Goal: Find specific page/section: Find specific page/section

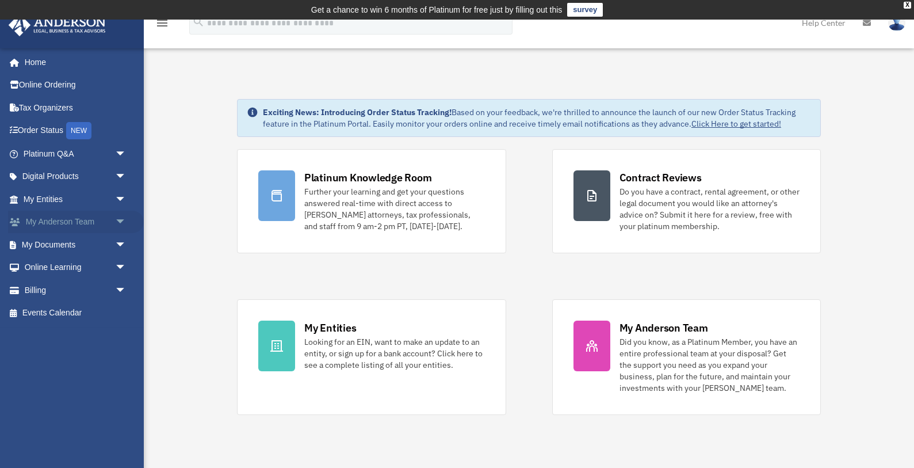
click at [89, 222] on link "My Anderson Team arrow_drop_down" at bounding box center [76, 222] width 136 height 23
click at [120, 224] on span "arrow_drop_down" at bounding box center [126, 223] width 23 height 24
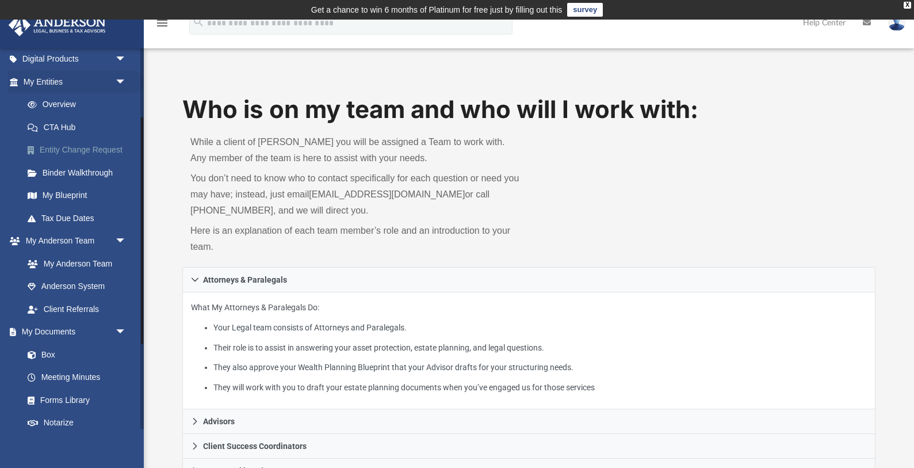
scroll to position [119, 0]
click at [83, 261] on link "My Anderson Team" at bounding box center [80, 262] width 128 height 23
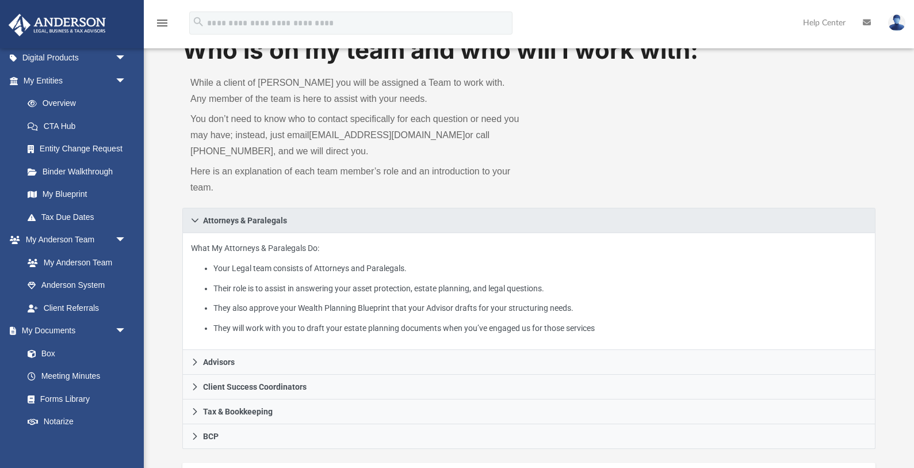
scroll to position [61, 0]
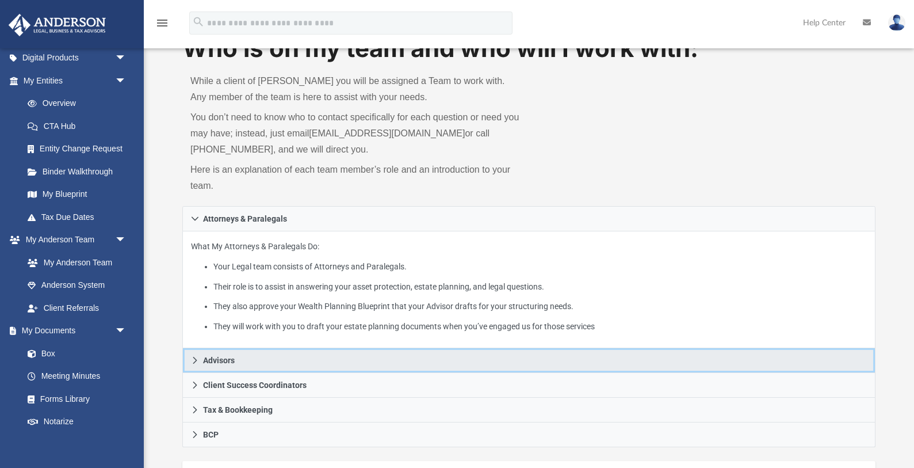
click at [195, 360] on icon at bounding box center [195, 360] width 8 height 8
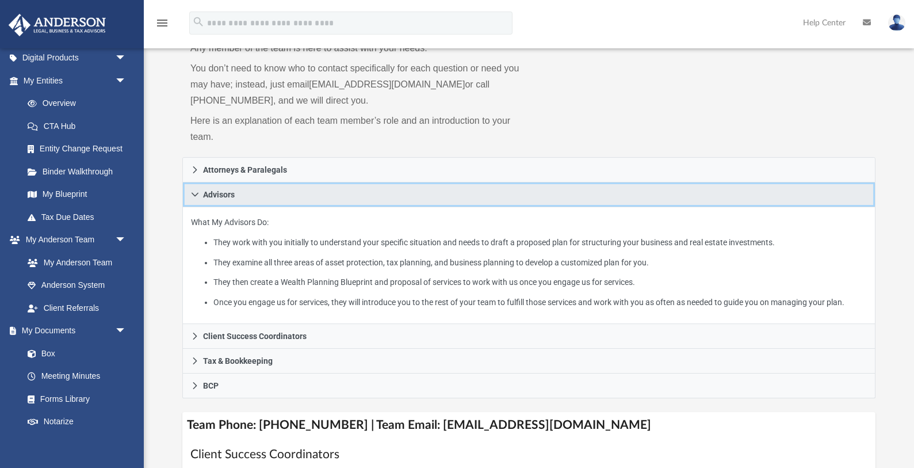
scroll to position [112, 0]
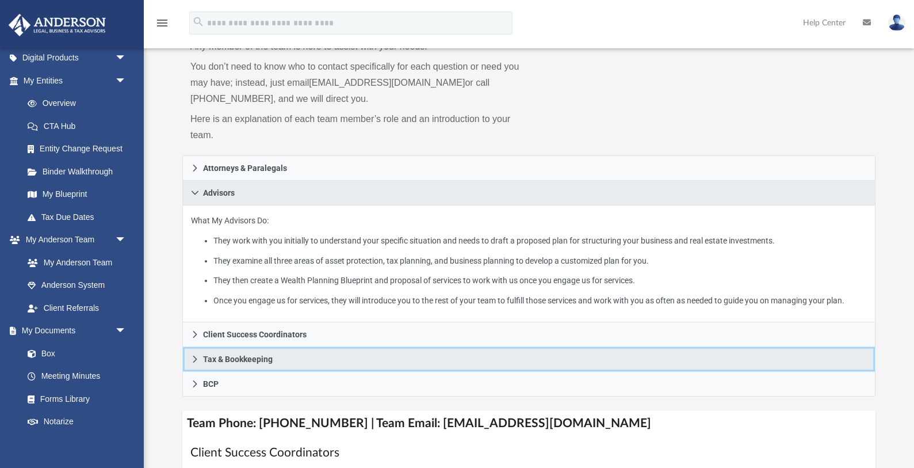
click at [196, 363] on icon at bounding box center [195, 359] width 8 height 8
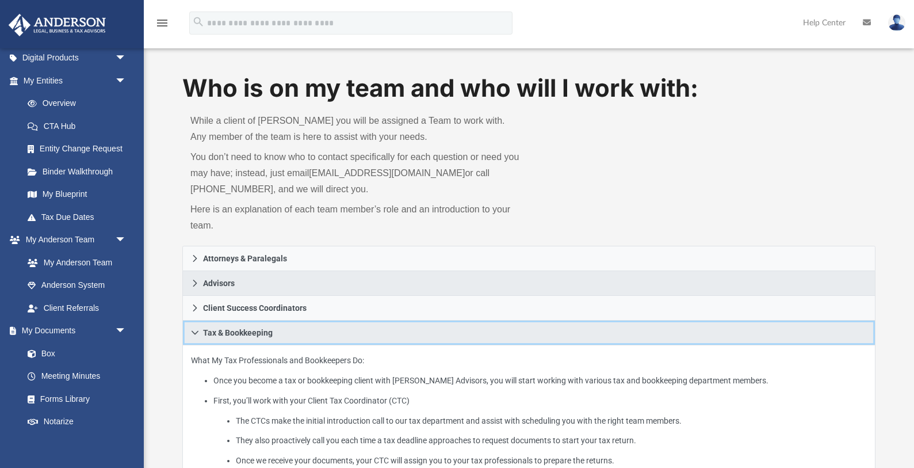
scroll to position [0, 0]
